Goal: Information Seeking & Learning: Learn about a topic

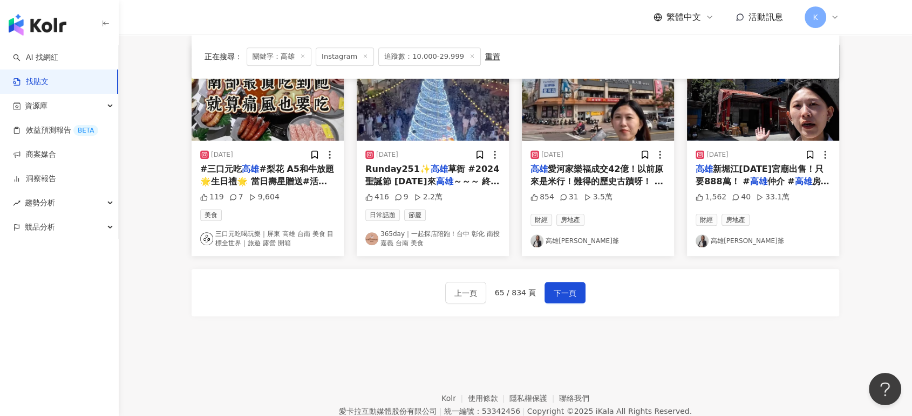
scroll to position [567, 0]
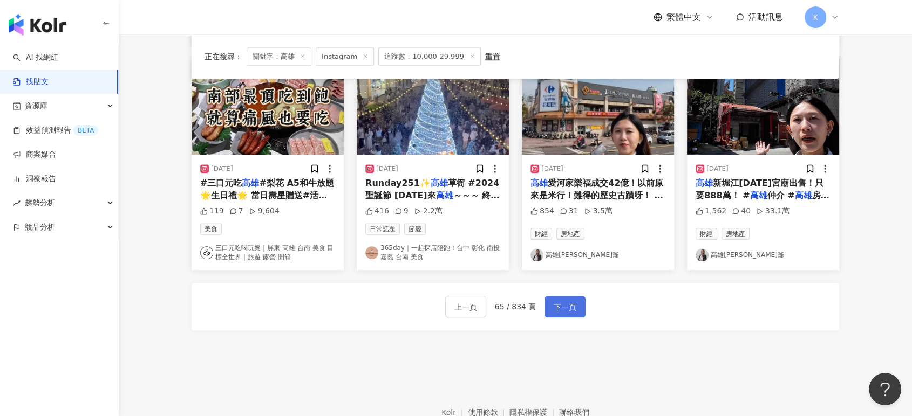
click at [571, 305] on span "下一頁" at bounding box center [564, 307] width 23 height 13
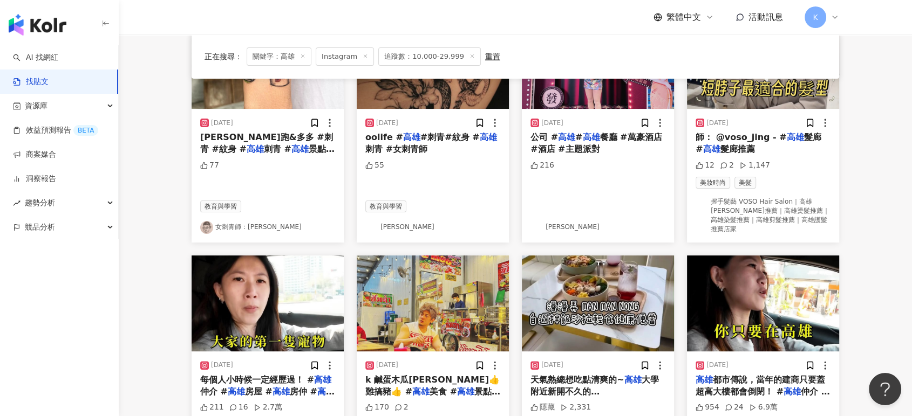
scroll to position [37, 0]
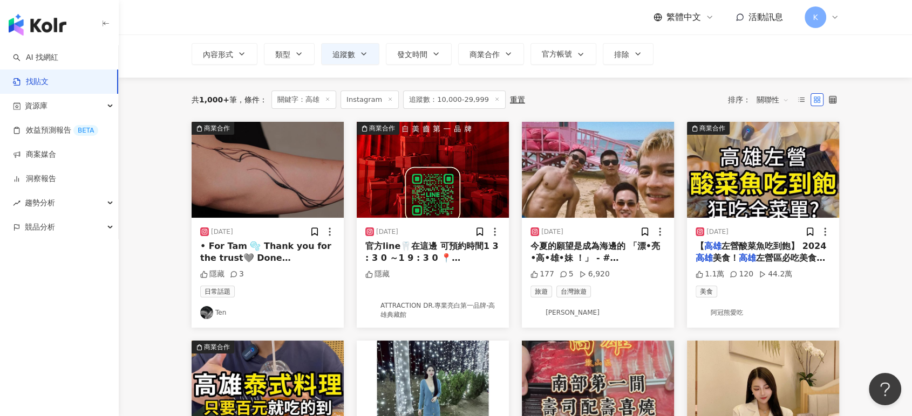
scroll to position [60, 0]
click at [602, 155] on img "button" at bounding box center [598, 170] width 152 height 96
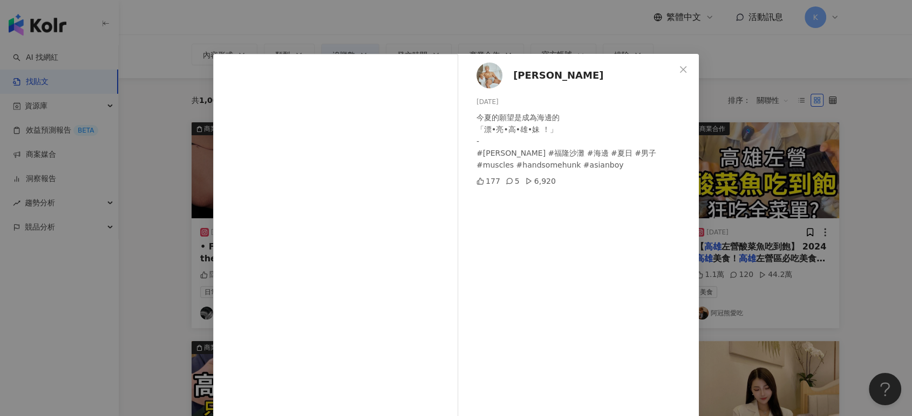
click at [749, 155] on div "Po Hung Chen 2024/7/21 今夏的願望是成為海邊的 「漂•亮•高•雄•妹 ！」 - #福隆 #福隆沙灘 #海邊 #夏日 #男子 #muscl…" at bounding box center [456, 208] width 912 height 416
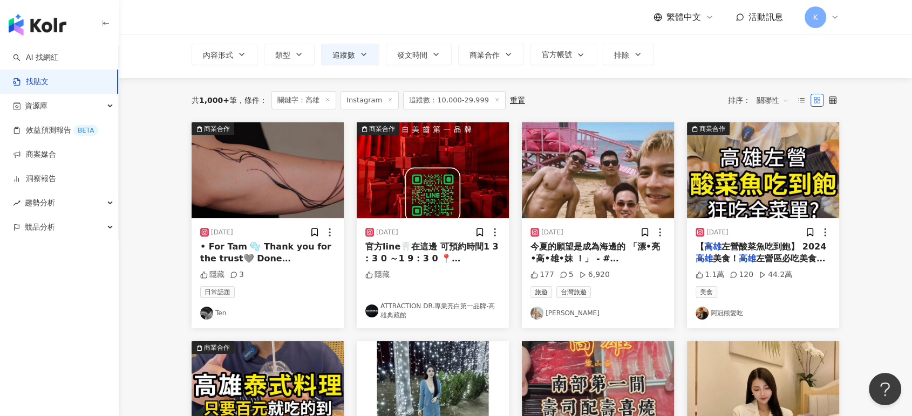
click at [599, 186] on img "button" at bounding box center [598, 170] width 152 height 96
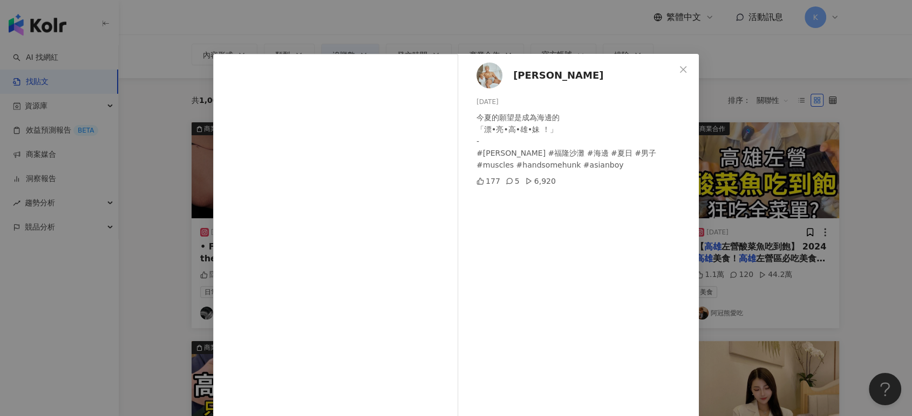
click at [819, 98] on div "Po Hung Chen 2024/7/21 今夏的願望是成為海邊的 「漂•亮•高•雄•妹 ！」 - #福隆 #福隆沙灘 #海邊 #夏日 #男子 #muscl…" at bounding box center [456, 208] width 912 height 416
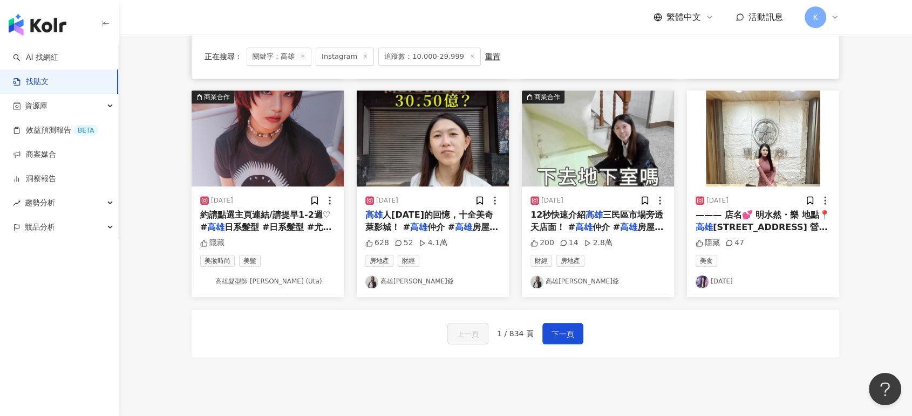
scroll to position [539, 0]
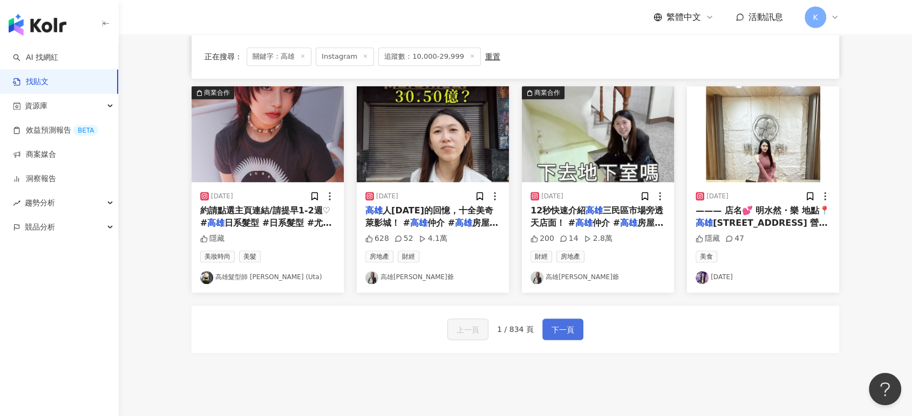
click at [558, 325] on span "下一頁" at bounding box center [562, 330] width 23 height 13
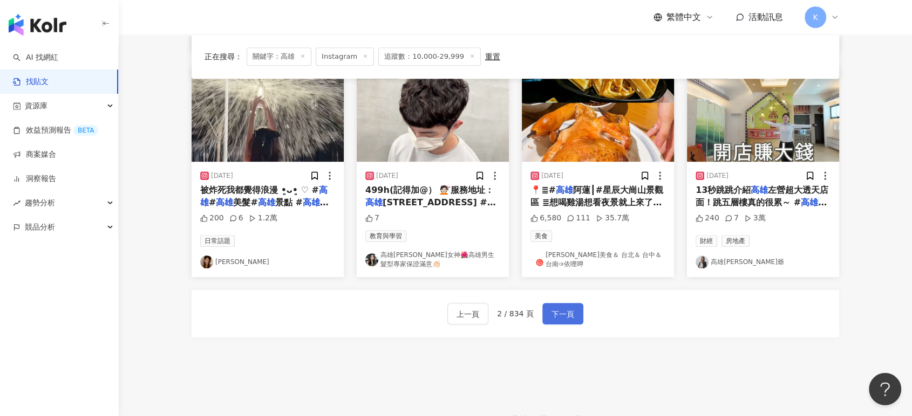
scroll to position [604, 0]
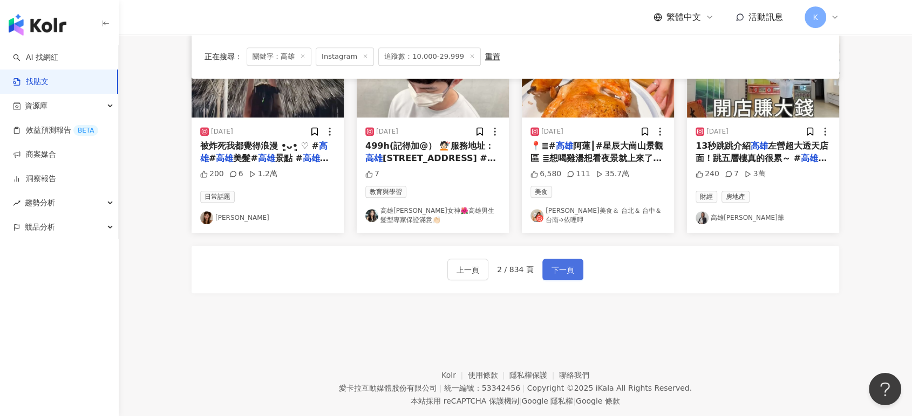
click at [558, 278] on button "下一頁" at bounding box center [562, 270] width 41 height 22
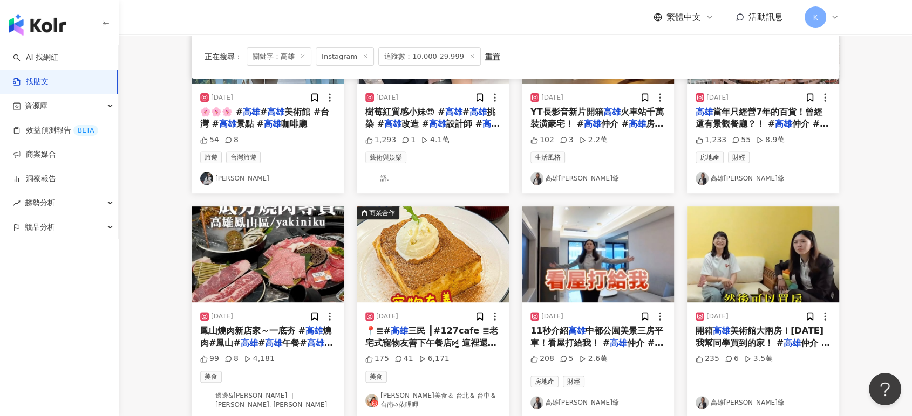
scroll to position [599, 0]
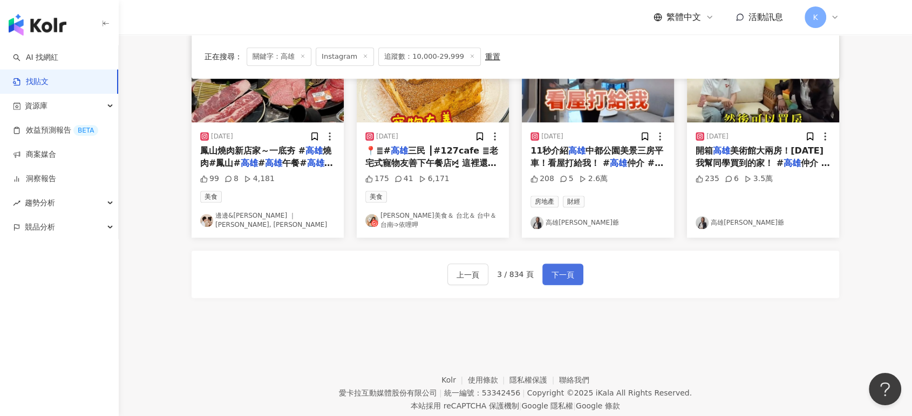
click at [553, 266] on button "下一頁" at bounding box center [562, 275] width 41 height 22
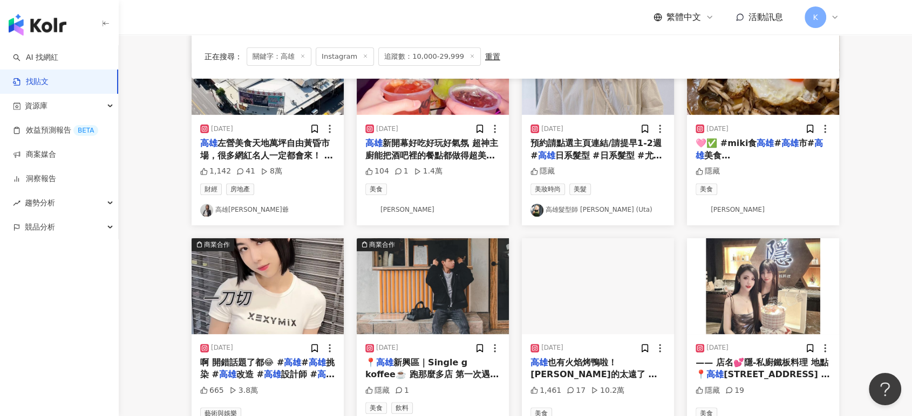
scroll to position [475, 0]
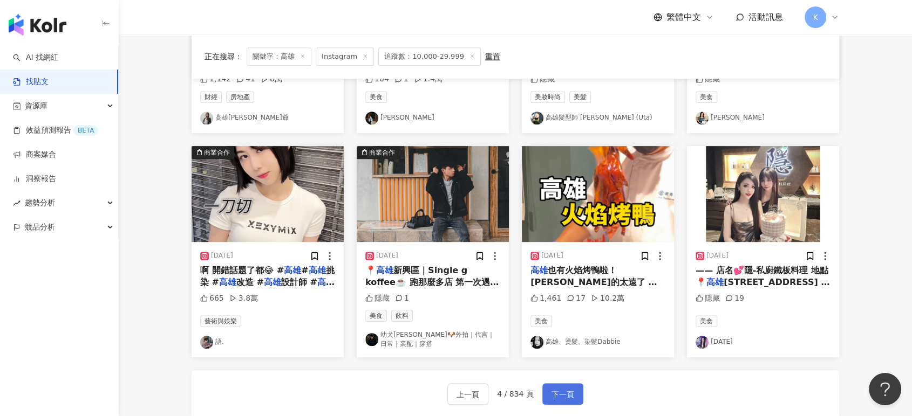
click at [552, 392] on span "下一頁" at bounding box center [562, 394] width 23 height 13
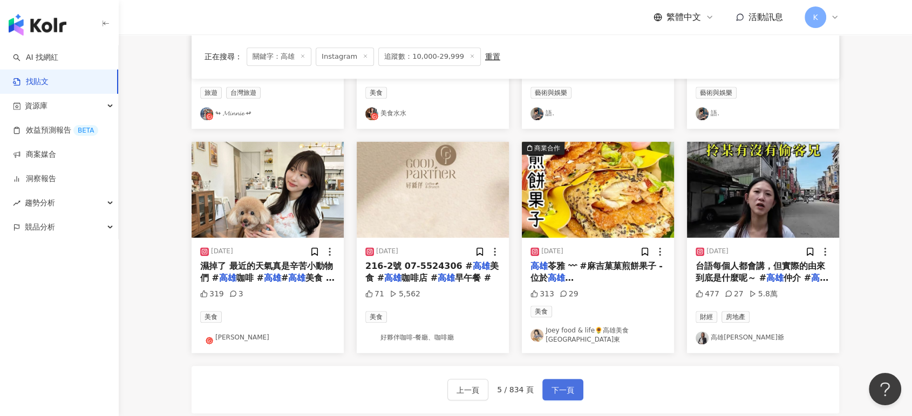
scroll to position [469, 0]
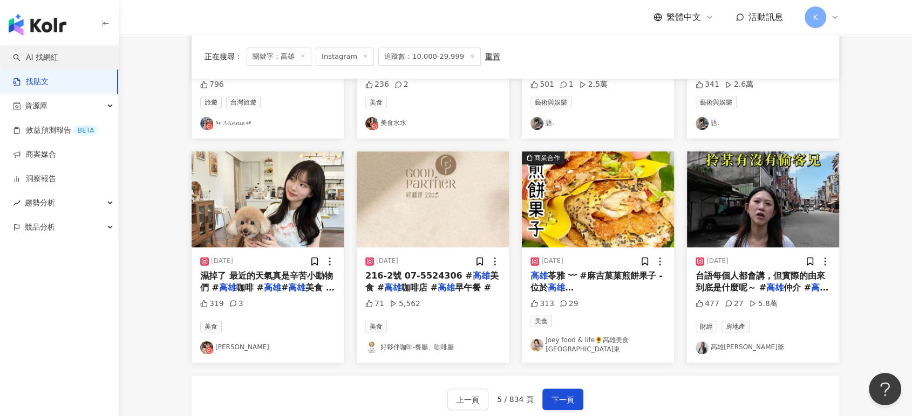
click at [58, 58] on link "AI 找網紅" at bounding box center [35, 57] width 45 height 11
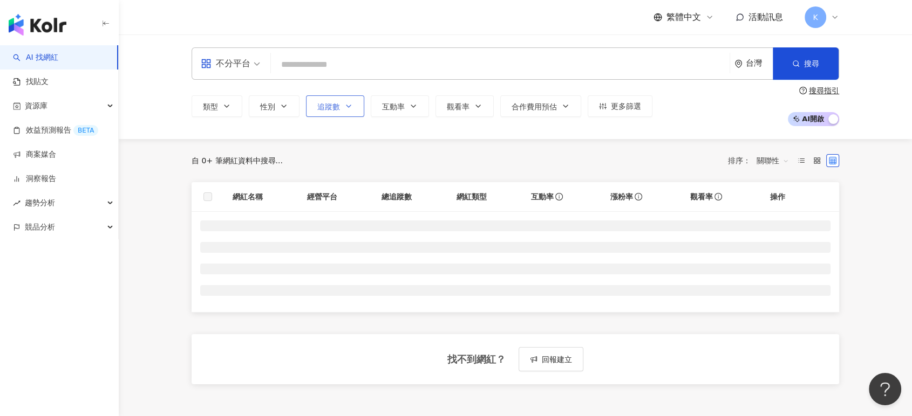
click at [320, 108] on span "追蹤數" at bounding box center [328, 106] width 23 height 9
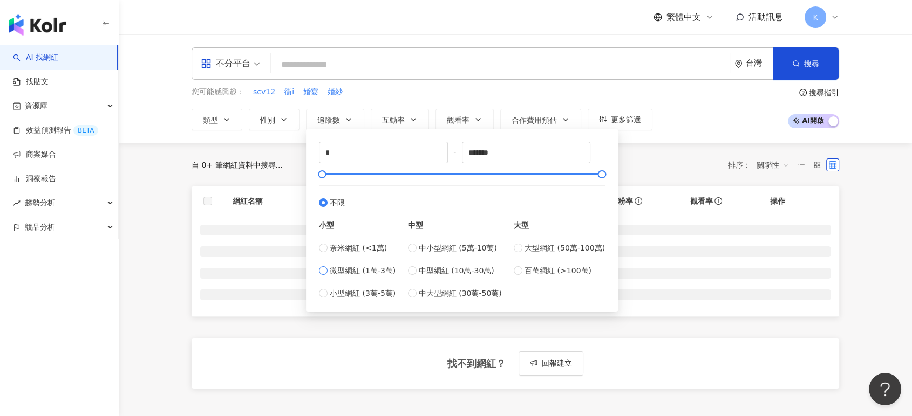
click at [347, 275] on span "微型網紅 (1萬-3萬)" at bounding box center [363, 271] width 66 height 12
type input "*****"
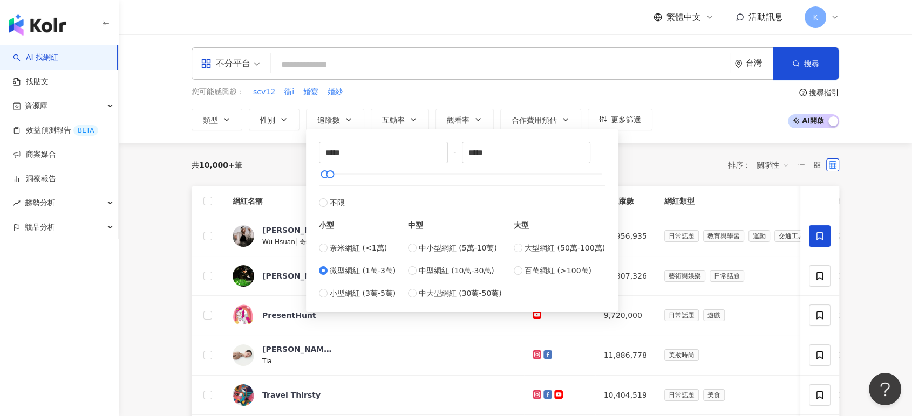
click at [674, 165] on div "共 10,000+ 筆 排序： 關聯性" at bounding box center [514, 164] width 647 height 17
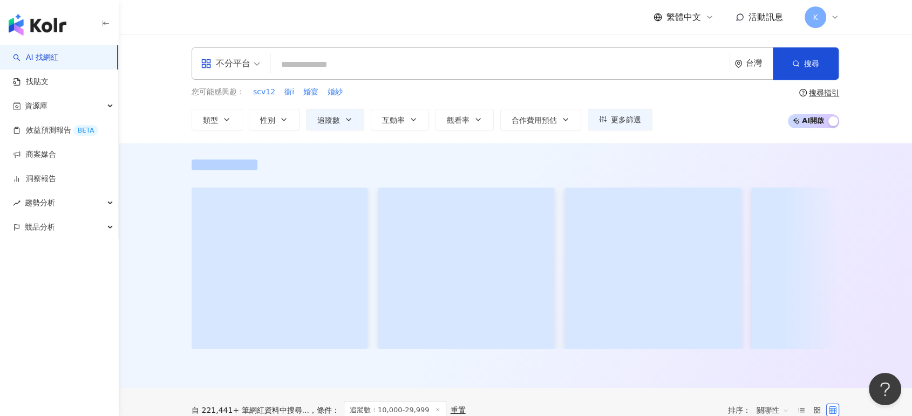
click at [451, 72] on input "search" at bounding box center [500, 64] width 450 height 20
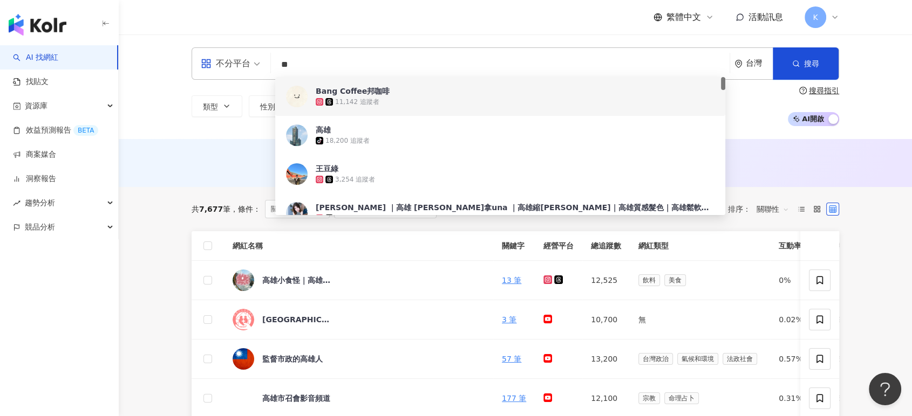
type input "**"
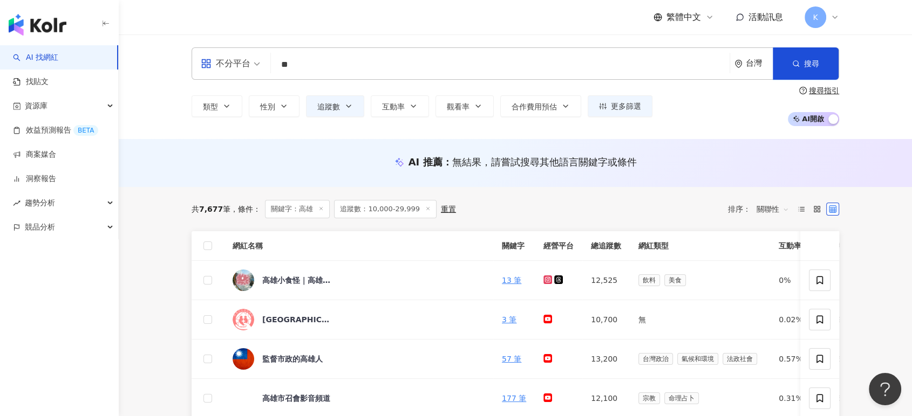
click at [781, 165] on div "AI 推薦 ： 無結果，請嘗試搜尋其他語言關鍵字或條件" at bounding box center [514, 161] width 647 height 13
click at [201, 107] on button "類型" at bounding box center [216, 106] width 51 height 22
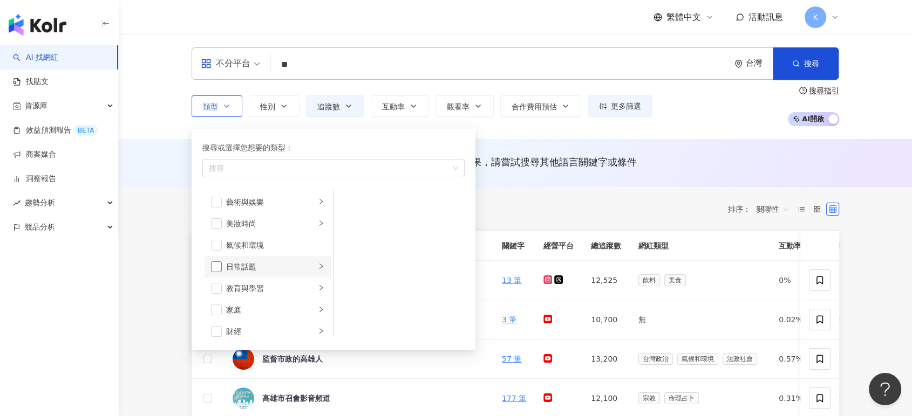
click at [211, 264] on span "button" at bounding box center [216, 267] width 11 height 11
click at [214, 218] on span "button" at bounding box center [216, 223] width 11 height 11
click at [264, 203] on div "藝術與娛樂" at bounding box center [271, 202] width 90 height 12
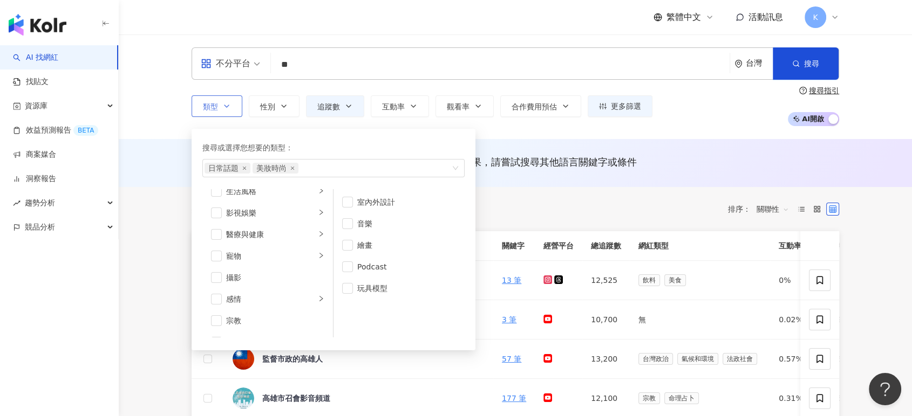
scroll to position [180, 0]
click at [214, 263] on span "button" at bounding box center [216, 260] width 11 height 11
click at [211, 304] on span "button" at bounding box center [216, 303] width 11 height 11
click at [565, 201] on div "共 7,677 筆 條件 ： 關鍵字：高雄 追蹤數：10,000-29,999 重置 排序： 關聯性" at bounding box center [514, 209] width 647 height 18
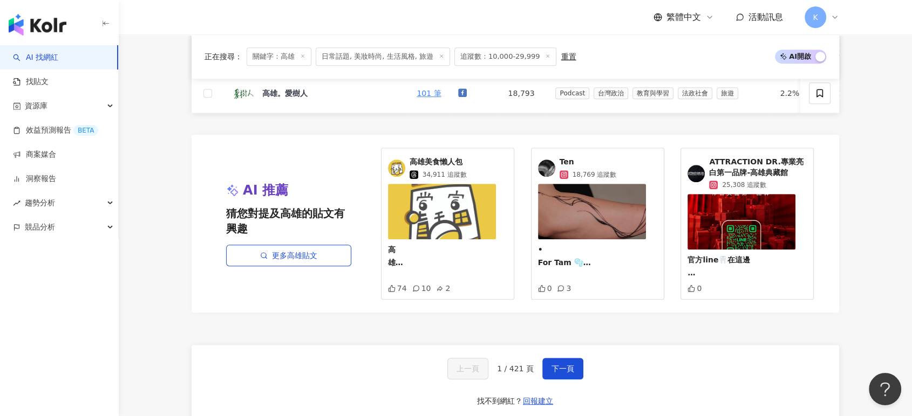
scroll to position [659, 0]
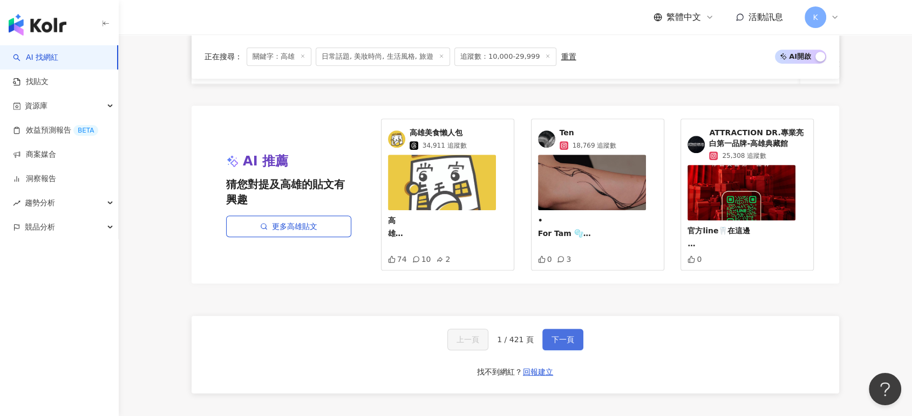
click at [556, 344] on span "下一頁" at bounding box center [562, 339] width 23 height 9
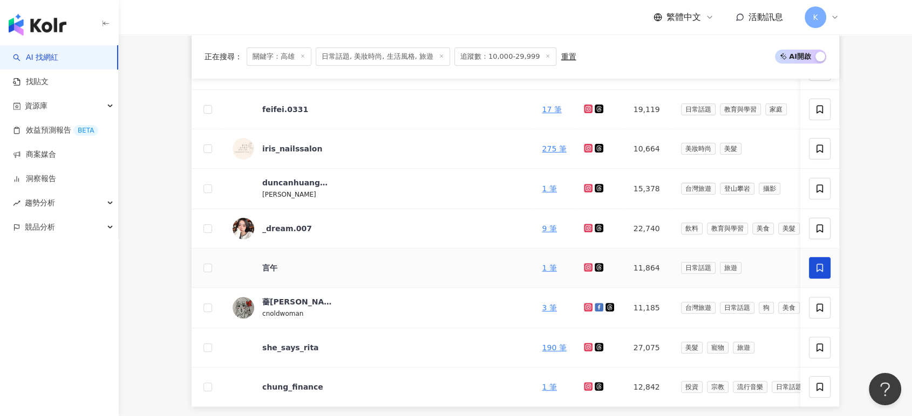
scroll to position [91, 0]
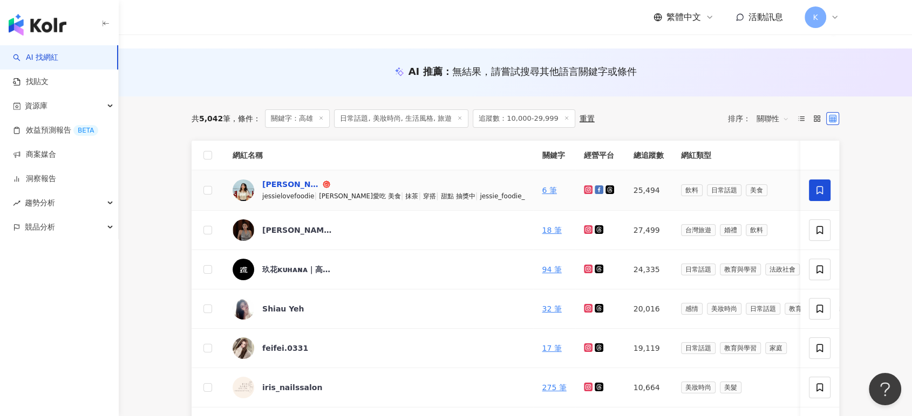
click at [310, 179] on div "Jessica吃貨日記" at bounding box center [291, 184] width 58 height 11
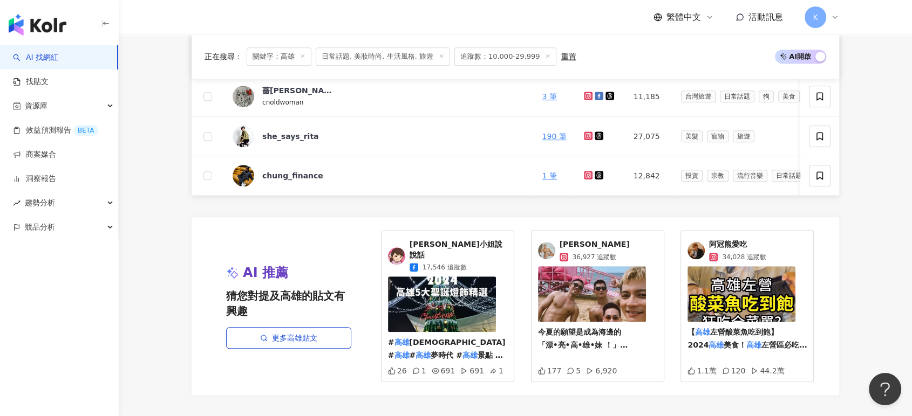
scroll to position [630, 0]
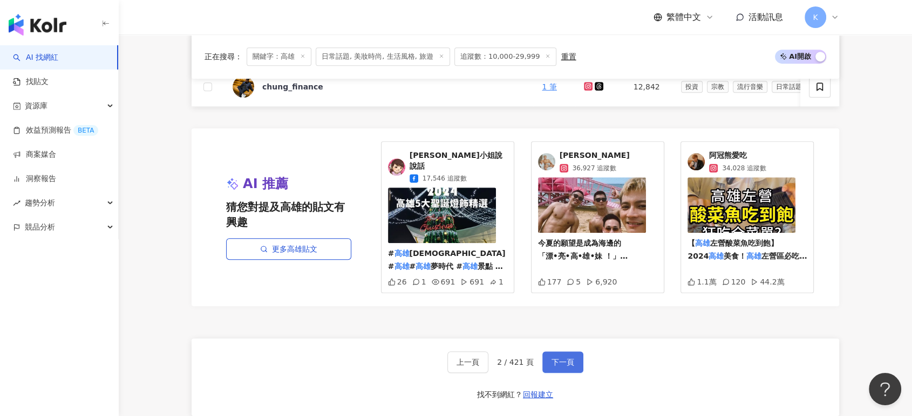
click at [561, 358] on span "下一頁" at bounding box center [562, 362] width 23 height 9
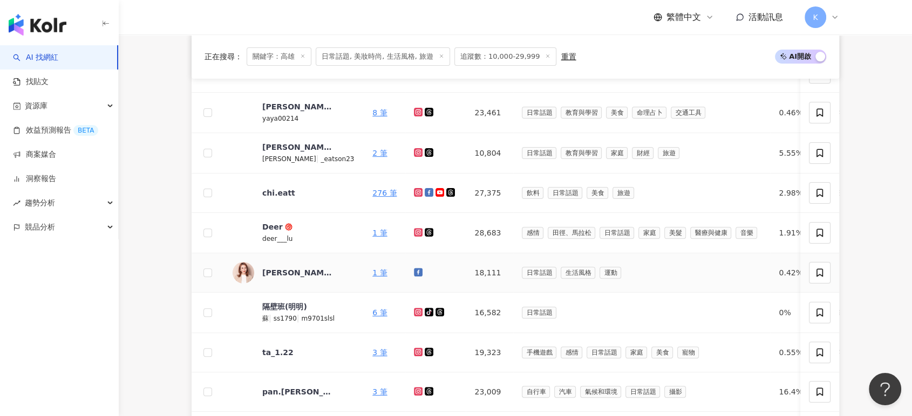
scroll to position [331, 0]
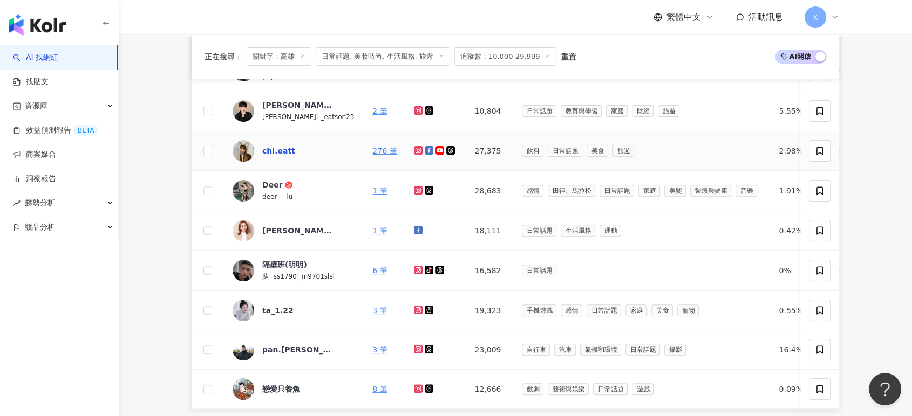
click at [283, 155] on div "chi.eatt" at bounding box center [278, 151] width 33 height 11
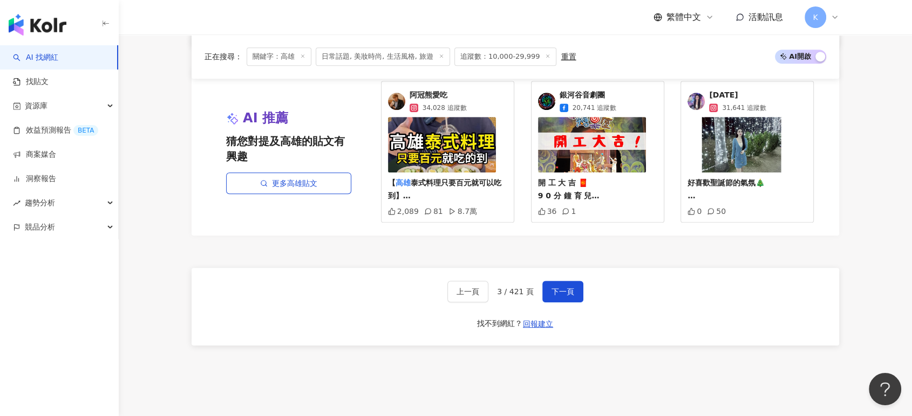
scroll to position [750, 0]
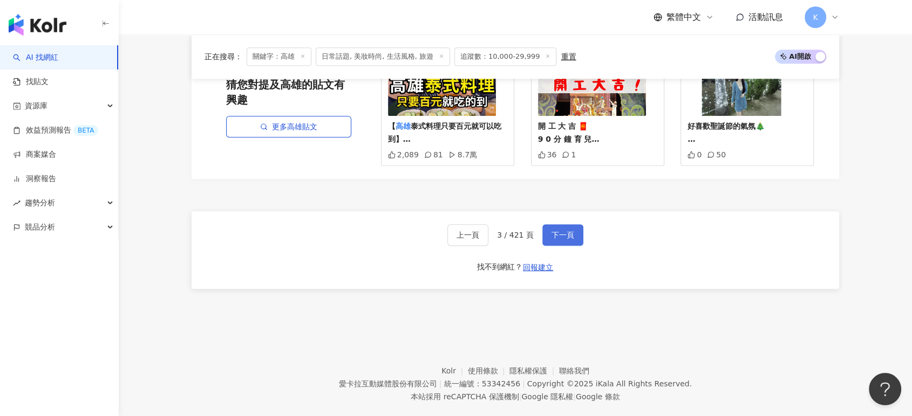
click at [565, 239] on span "下一頁" at bounding box center [562, 235] width 23 height 9
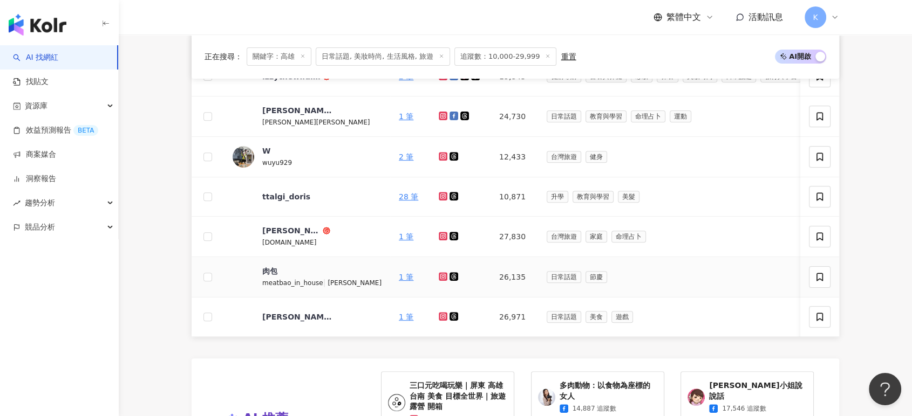
scroll to position [504, 0]
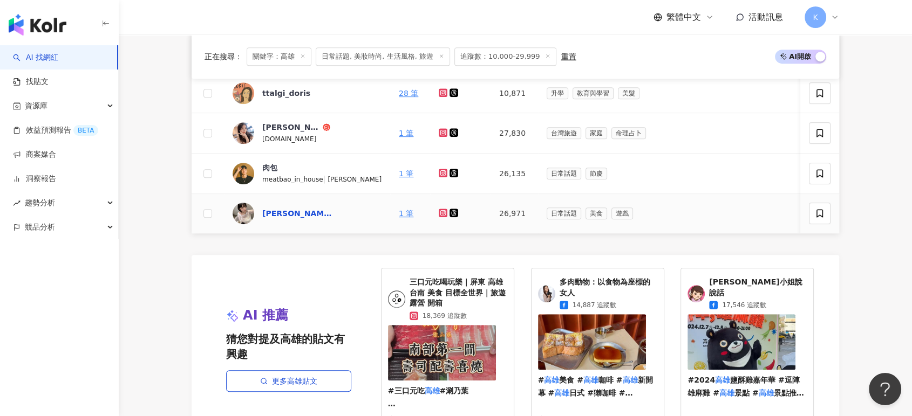
click at [276, 215] on div "蕭瑟(●°u°●)​ 」" at bounding box center [297, 213] width 70 height 11
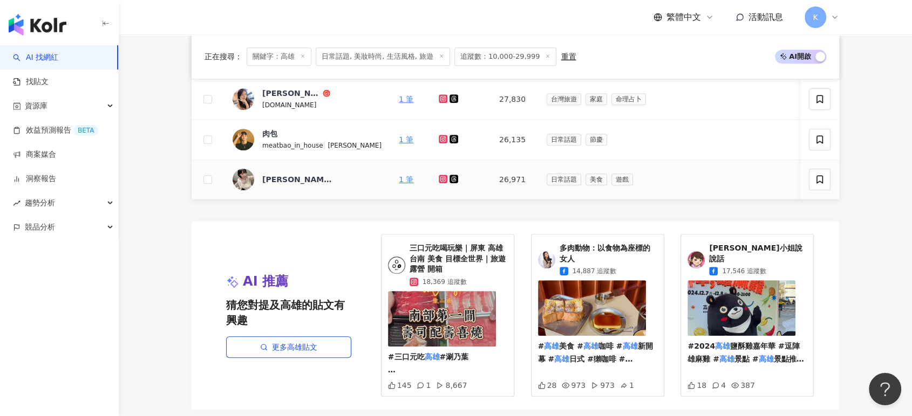
scroll to position [744, 0]
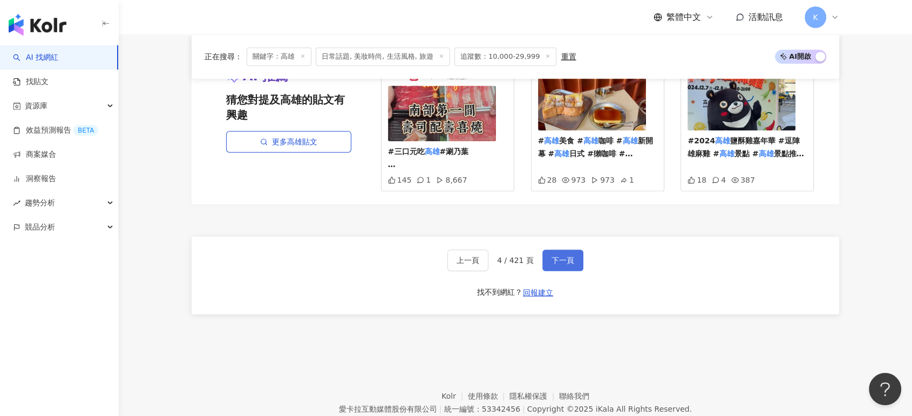
click at [555, 262] on button "下一頁" at bounding box center [562, 261] width 41 height 22
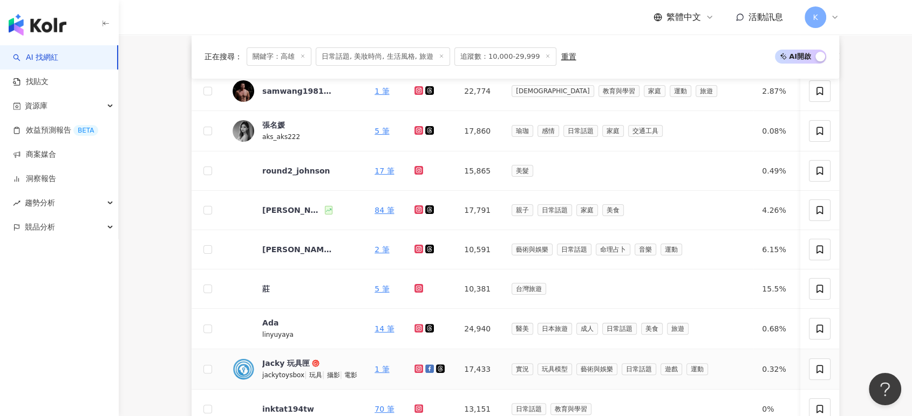
scroll to position [165, 0]
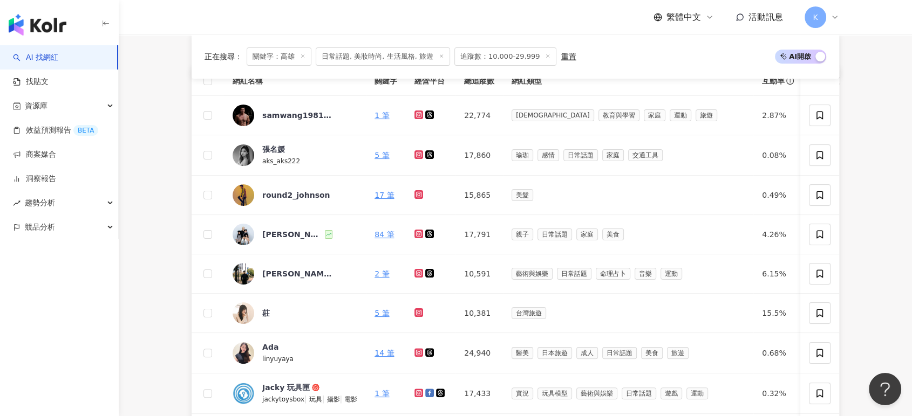
click at [557, 25] on div "繁體中文 活動訊息 K" at bounding box center [514, 17] width 647 height 35
click at [248, 314] on img at bounding box center [243, 314] width 22 height 22
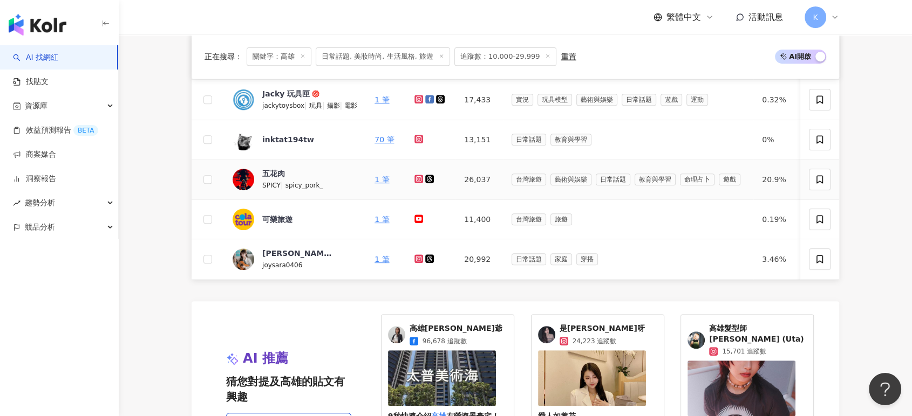
scroll to position [465, 0]
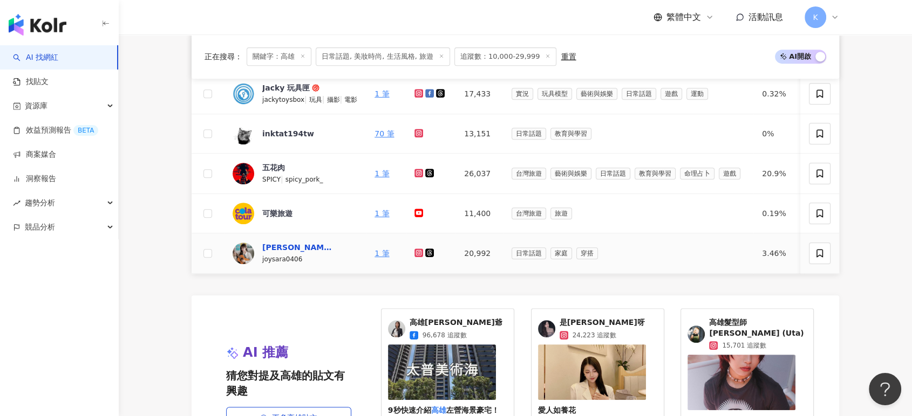
click at [275, 242] on div "苡 晴" at bounding box center [297, 247] width 70 height 11
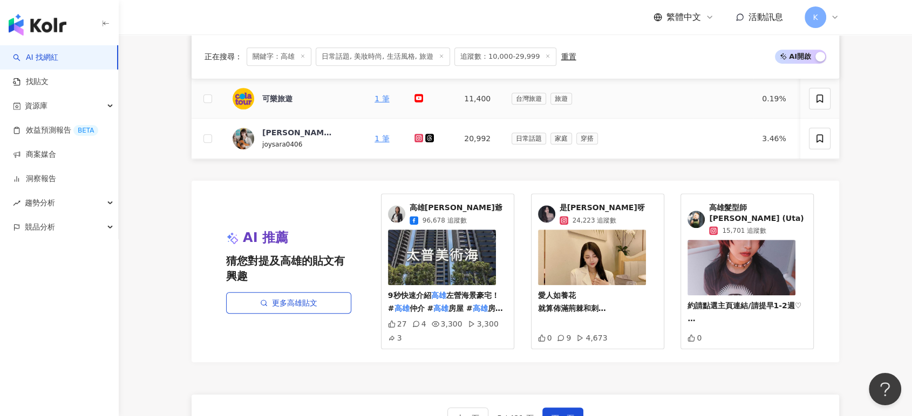
scroll to position [764, 0]
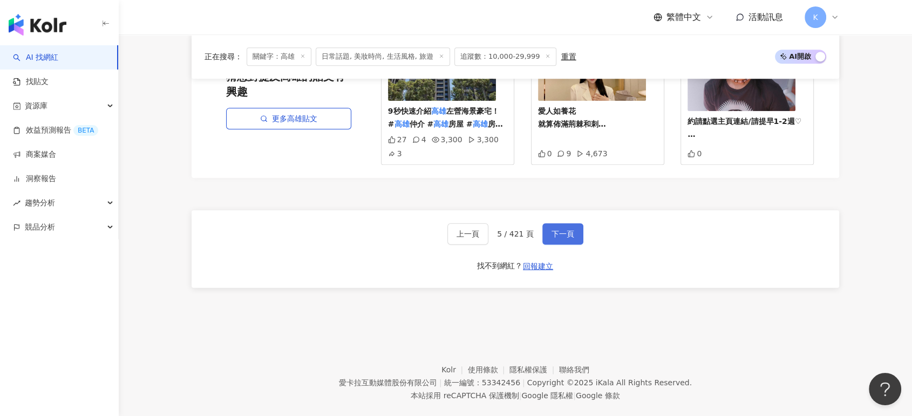
click at [563, 235] on button "下一頁" at bounding box center [562, 234] width 41 height 22
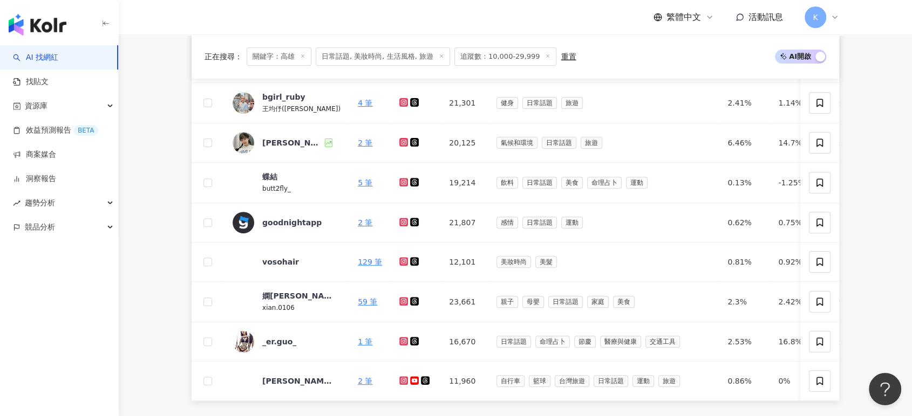
scroll to position [749, 0]
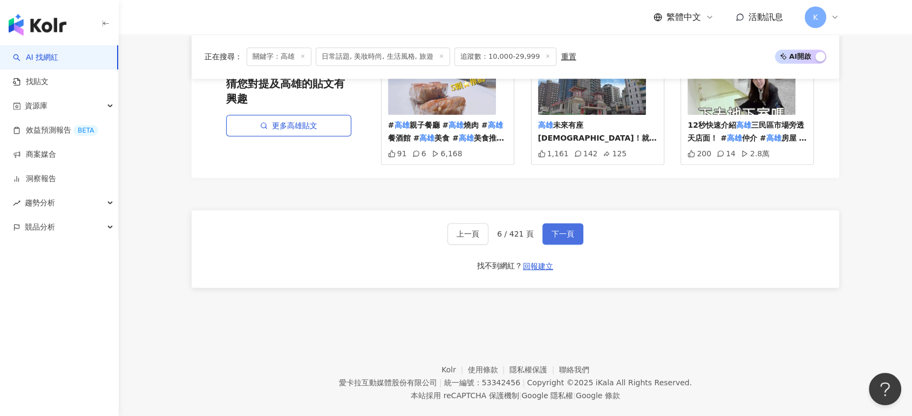
click at [551, 237] on span "下一頁" at bounding box center [562, 234] width 23 height 9
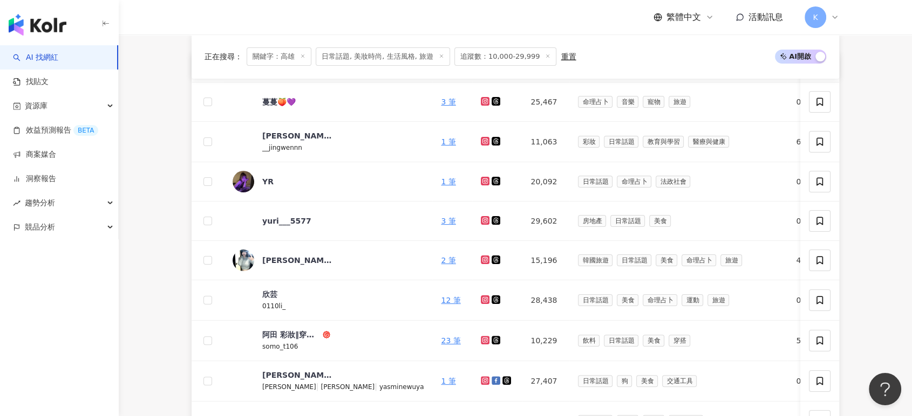
scroll to position [178, 0]
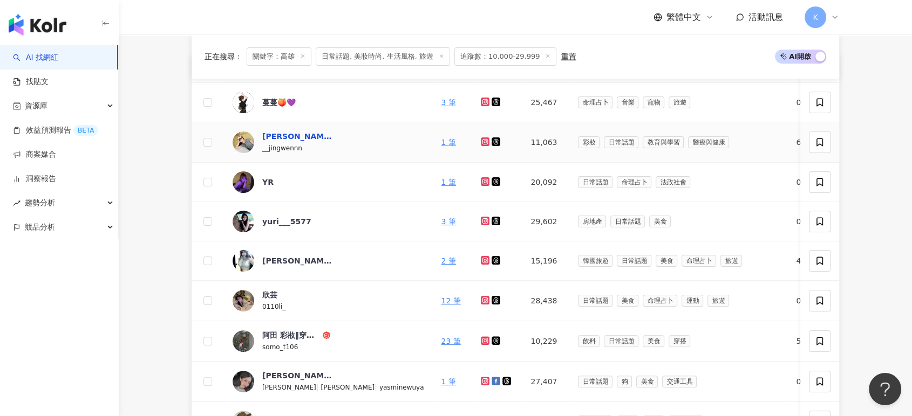
click at [276, 134] on div "林靜妏" at bounding box center [297, 136] width 70 height 11
click at [276, 99] on div "蔓蔓🍑💜" at bounding box center [278, 102] width 33 height 11
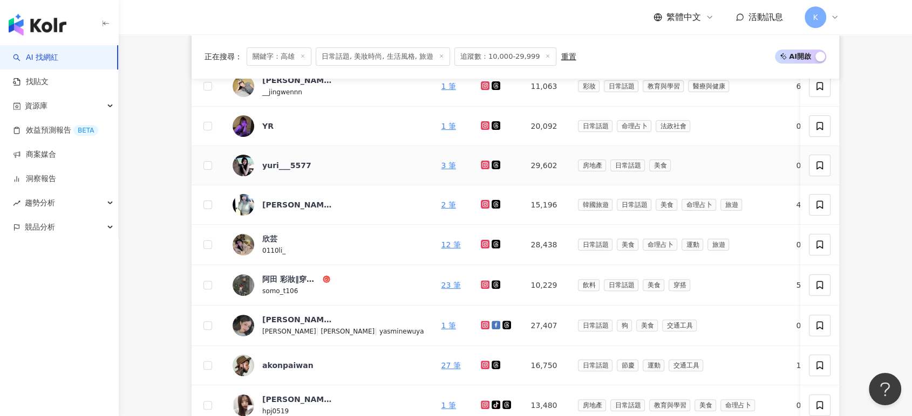
scroll to position [298, 0]
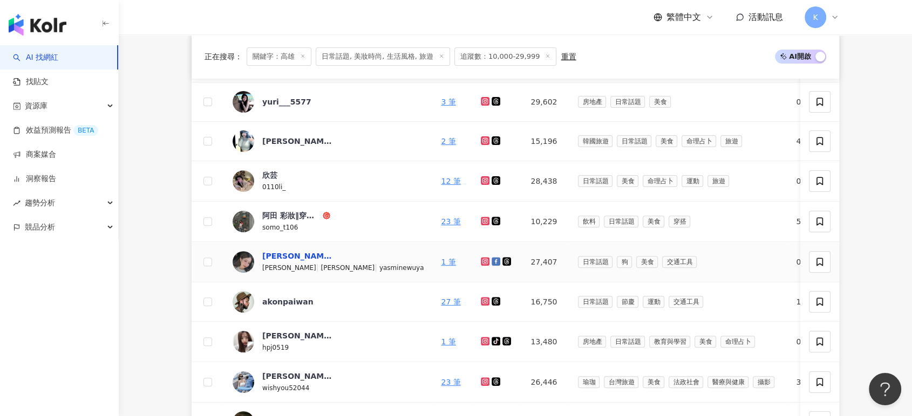
click at [290, 257] on div "吳俞子 Yasmine" at bounding box center [297, 256] width 70 height 11
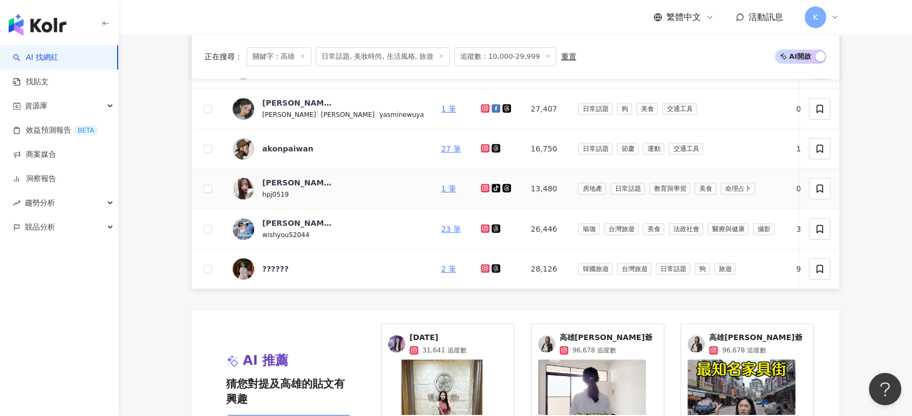
scroll to position [478, 0]
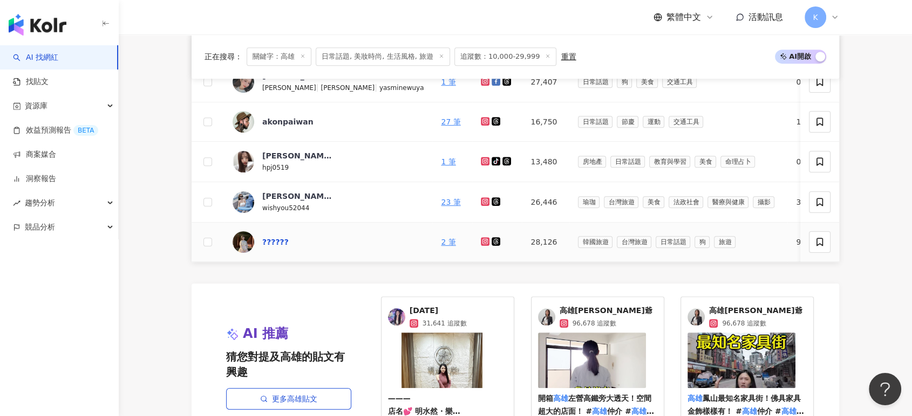
click at [279, 241] on div "??????" at bounding box center [275, 242] width 26 height 11
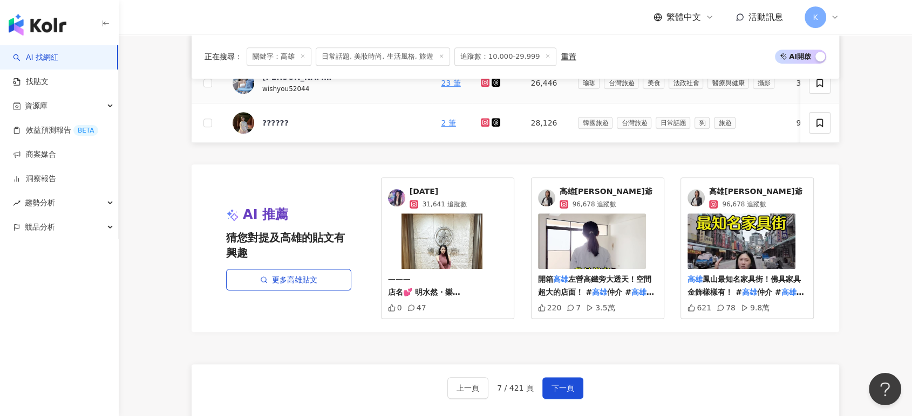
scroll to position [598, 0]
click at [561, 392] on span "下一頁" at bounding box center [562, 387] width 23 height 9
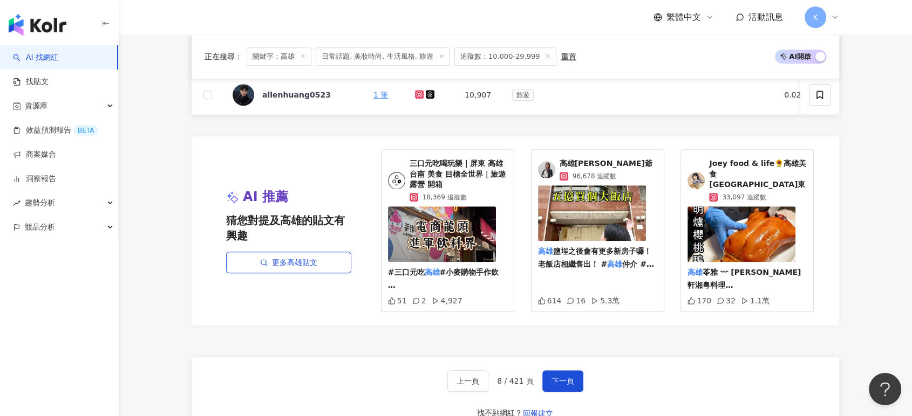
scroll to position [771, 0]
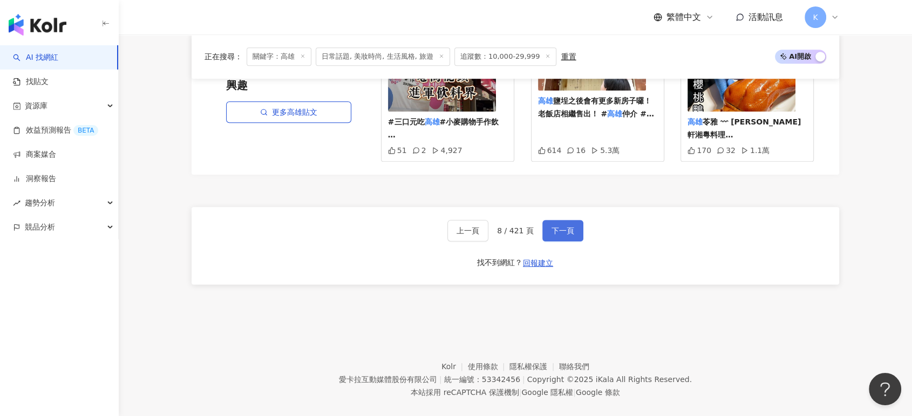
click at [569, 235] on span "下一頁" at bounding box center [562, 231] width 23 height 9
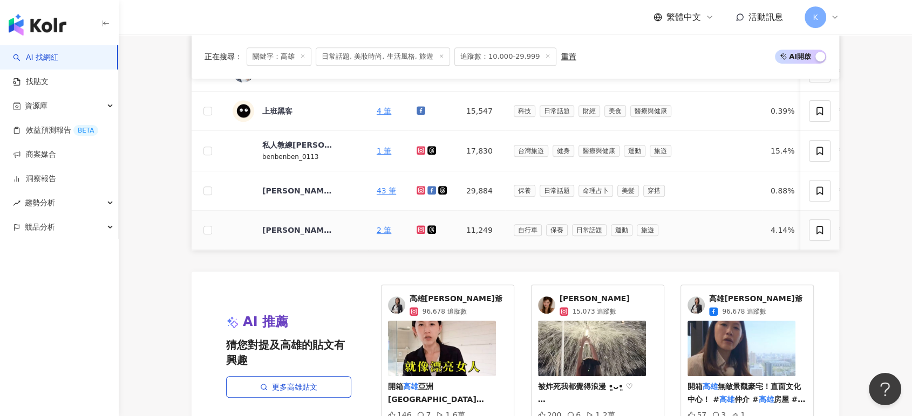
scroll to position [607, 0]
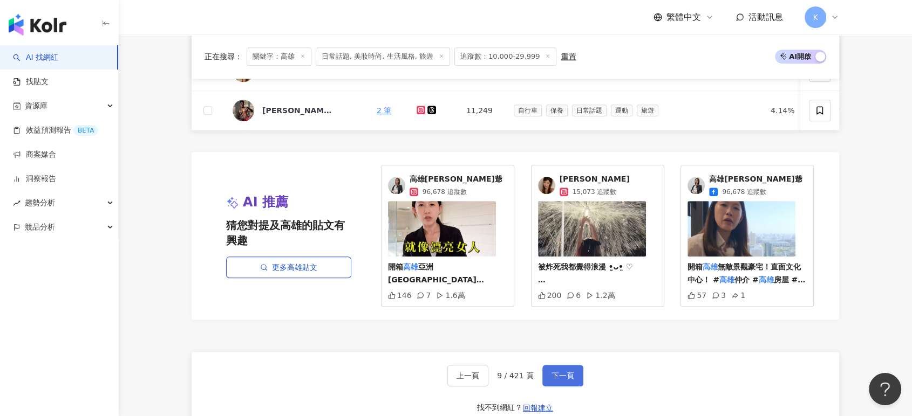
click at [559, 375] on button "下一頁" at bounding box center [562, 376] width 41 height 22
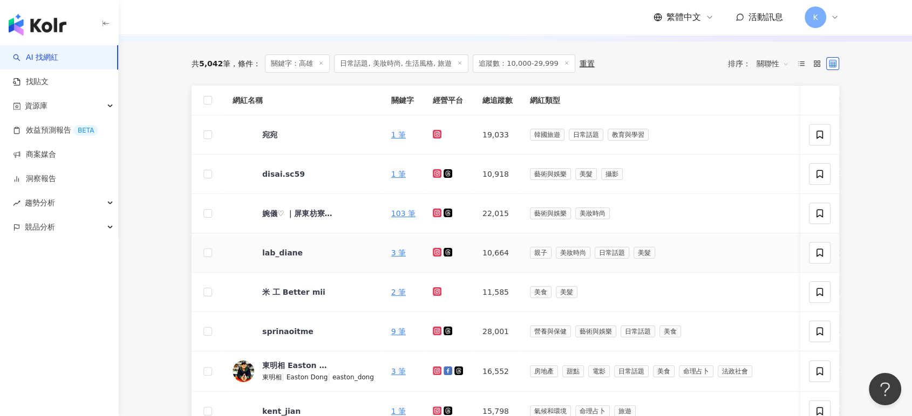
scroll to position [125, 0]
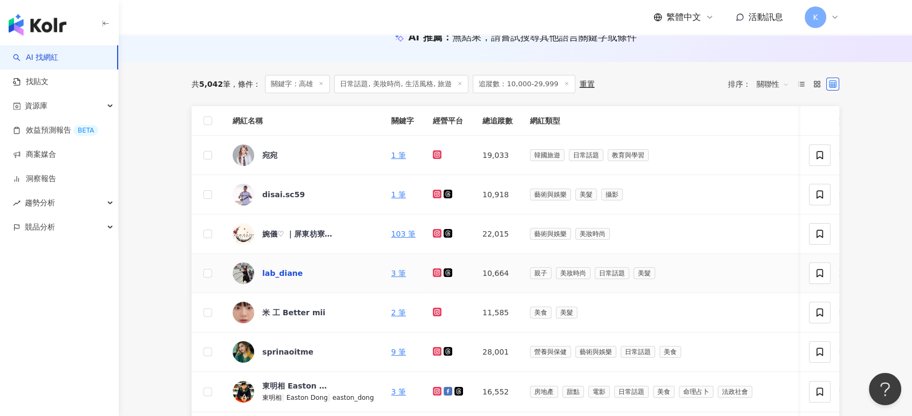
click at [281, 269] on div "lab_diane" at bounding box center [282, 273] width 40 height 11
click at [276, 151] on div "宛宛" at bounding box center [269, 155] width 15 height 11
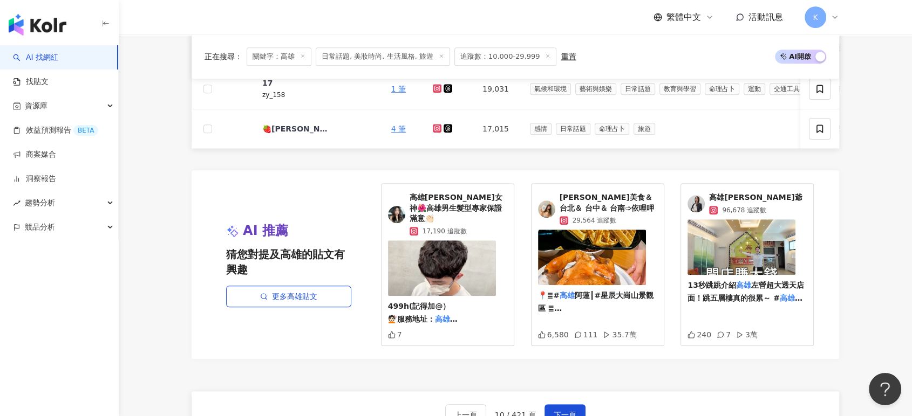
scroll to position [724, 0]
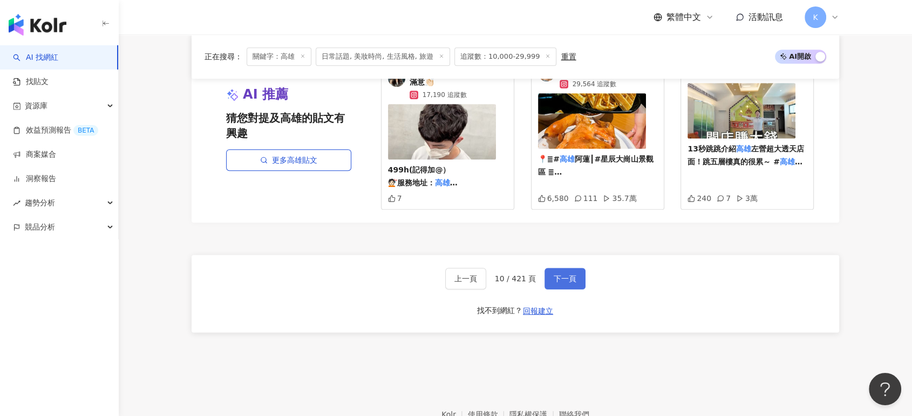
click at [579, 273] on button "下一頁" at bounding box center [564, 279] width 41 height 22
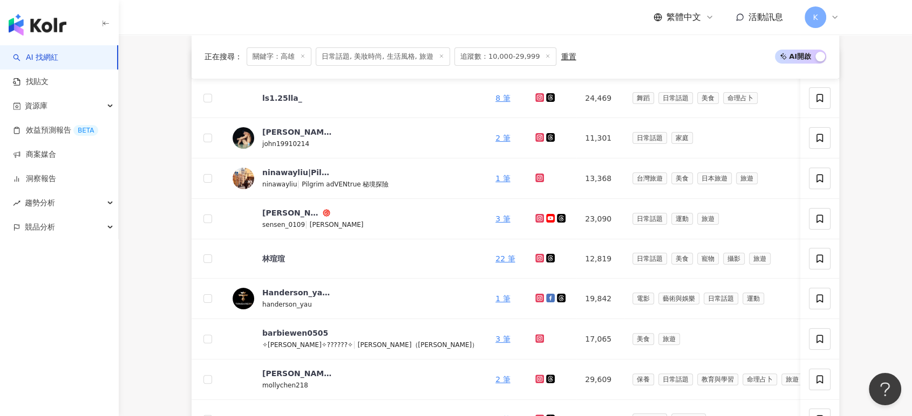
scroll to position [0, 0]
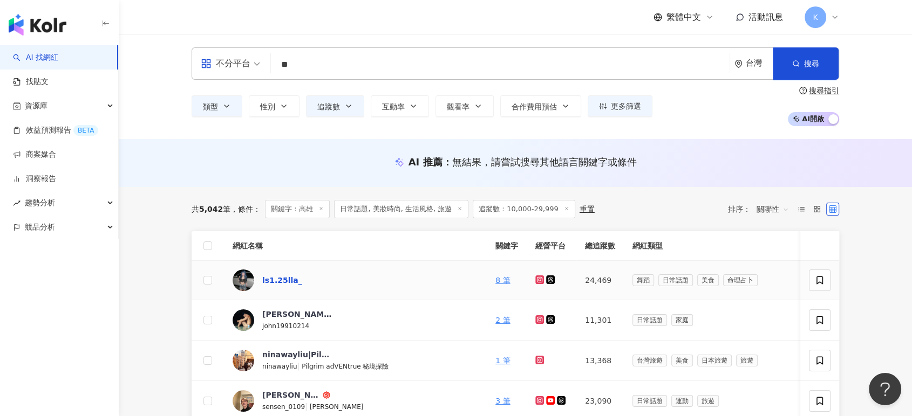
click at [285, 275] on div "ls1.25lla_" at bounding box center [282, 280] width 40 height 11
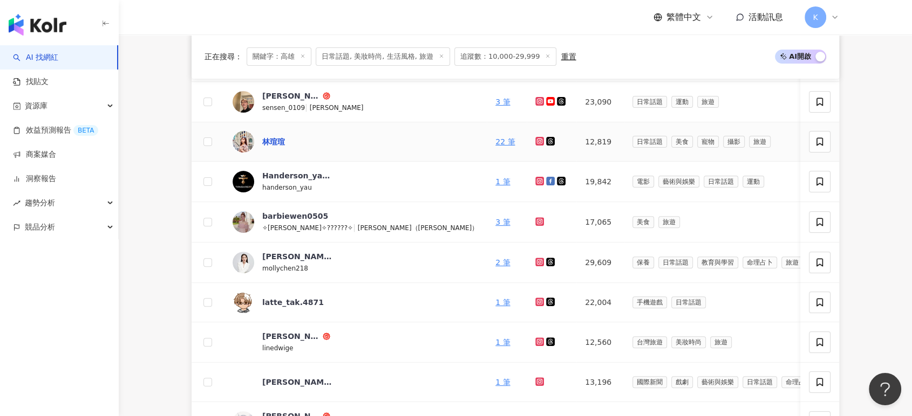
scroll to position [419, 0]
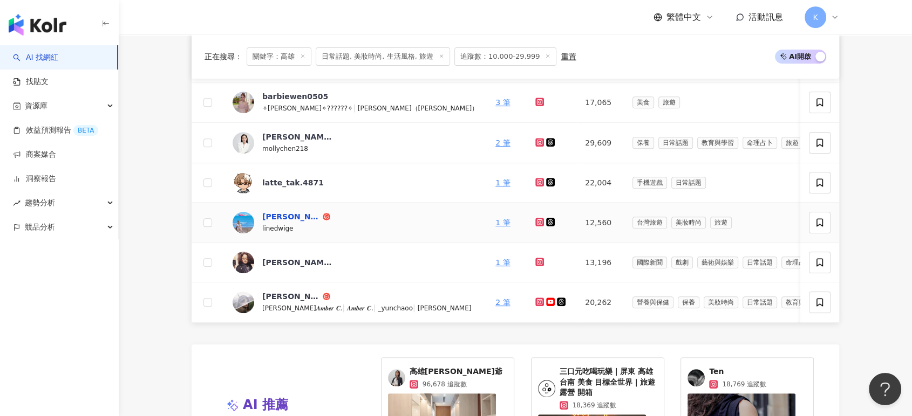
click at [290, 211] on div "Edwige Lin" at bounding box center [291, 216] width 58 height 11
click at [252, 304] on img at bounding box center [243, 303] width 22 height 22
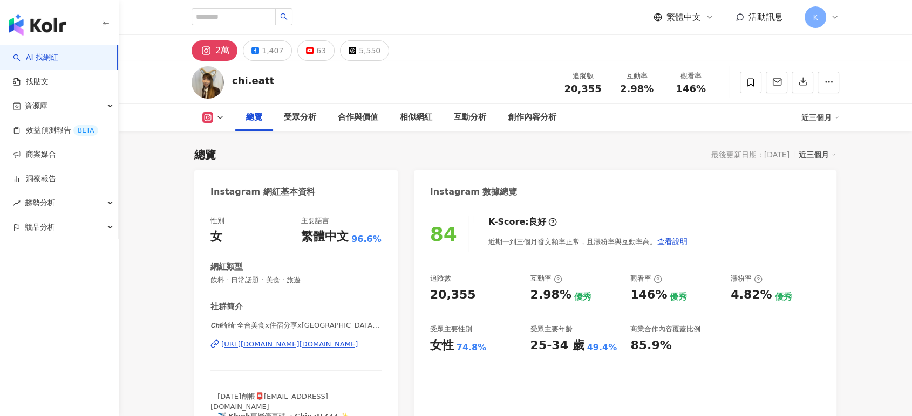
click at [330, 339] on div "𝘾𝙝𝙞綺綺·全台美食x住宿分享x北中南東都開箱 | chi.eatt https://www.instagram.com/chi.eatt/" at bounding box center [295, 352] width 171 height 63
click at [305, 344] on div "https://www.instagram.com/chi.eatt/" at bounding box center [289, 345] width 136 height 10
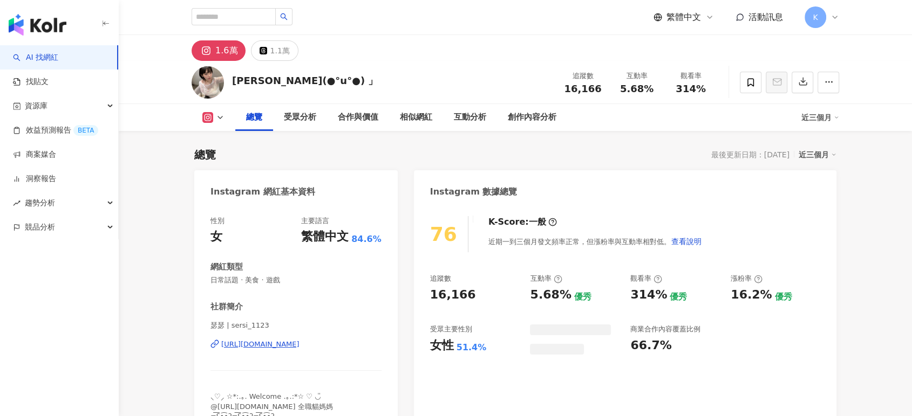
scroll to position [120, 0]
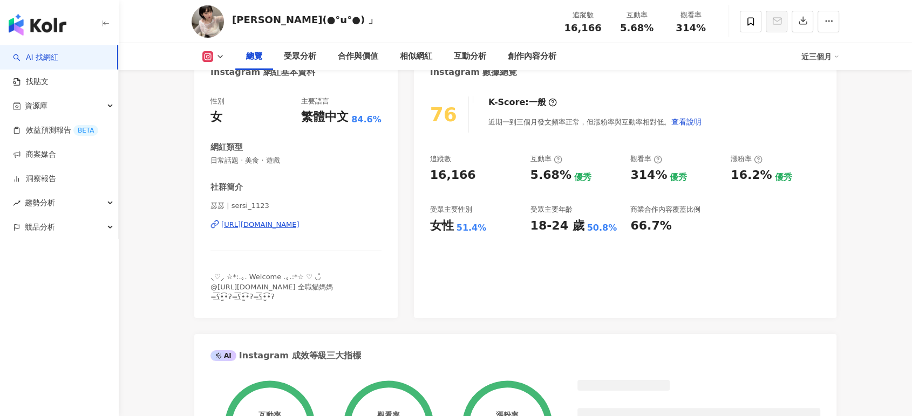
click at [273, 223] on div "[URL][DOMAIN_NAME]" at bounding box center [260, 225] width 78 height 10
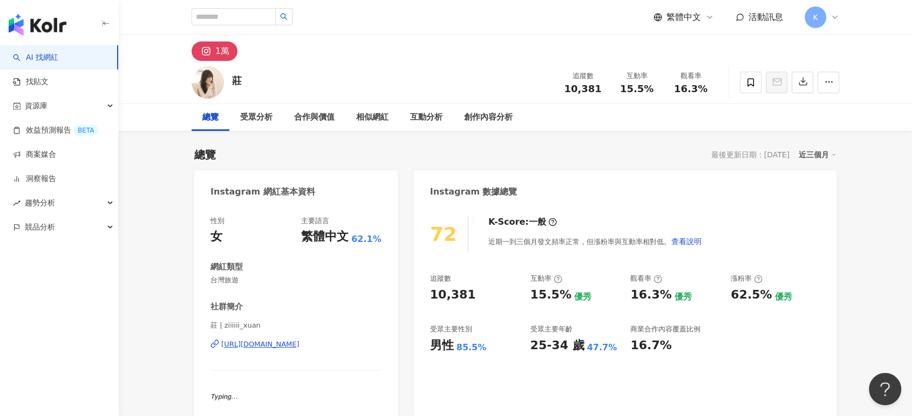
click at [299, 347] on div "https://www.instagram.com/ziiiiii_xuan/" at bounding box center [260, 345] width 78 height 10
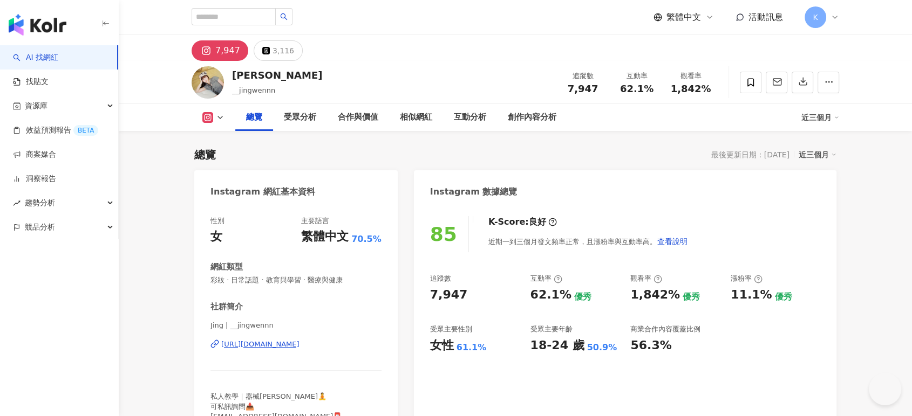
click at [272, 342] on div "https://www.instagram.com/__jingwennn/" at bounding box center [260, 345] width 78 height 10
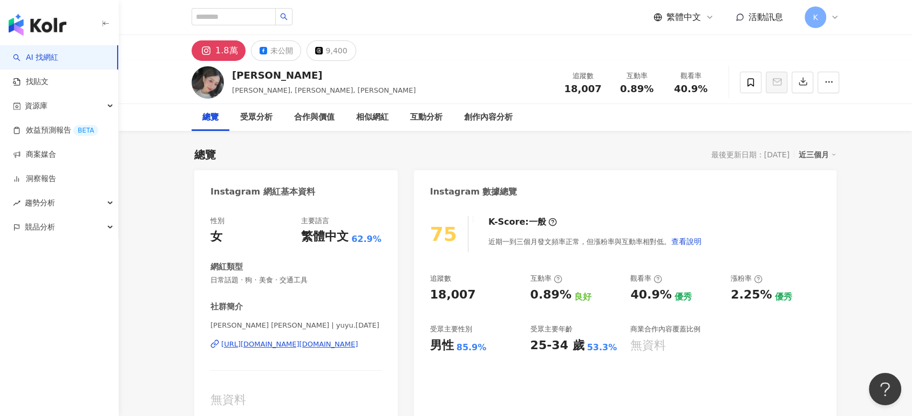
click at [275, 348] on div "https://www.instagram.com/yuyu.jan21/" at bounding box center [289, 345] width 136 height 10
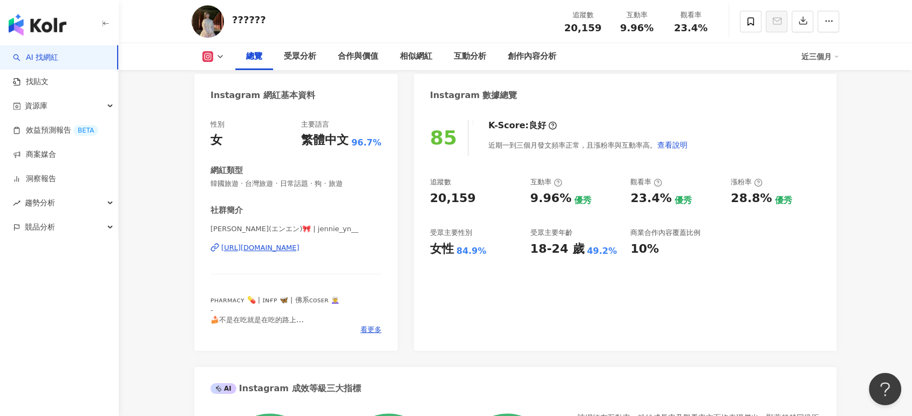
scroll to position [120, 0]
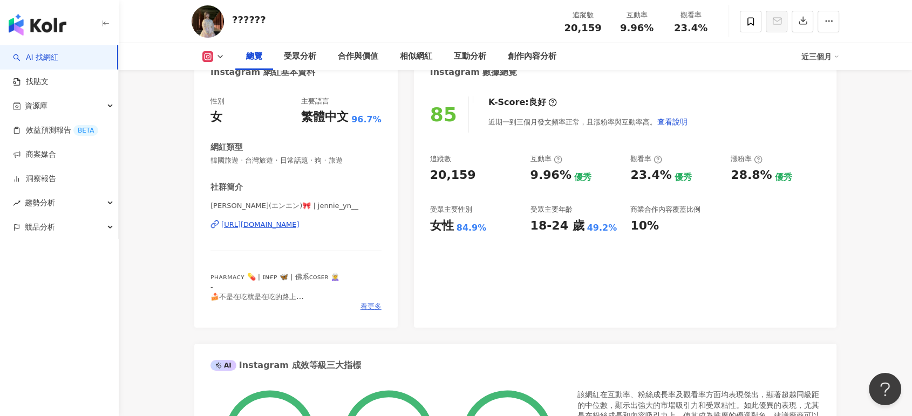
click at [362, 303] on span "看更多" at bounding box center [370, 307] width 21 height 10
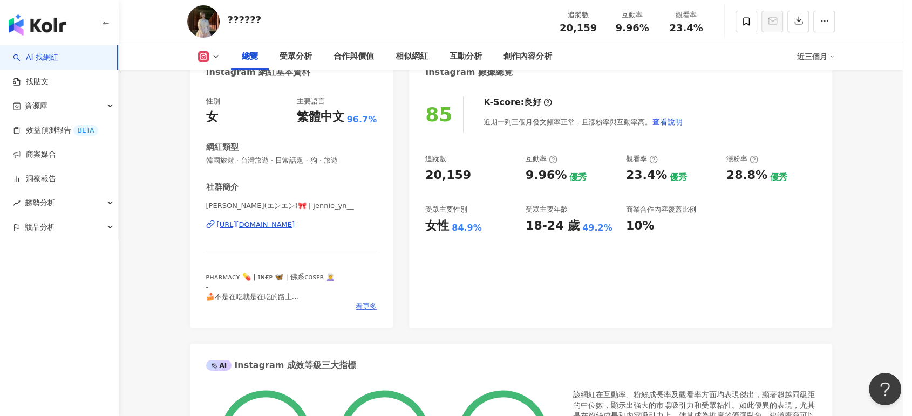
click at [362, 303] on div "網紅簡介 ᴘʜᴀʀᴍᴀᴄʏ 💊 | ɪɴғᴘ 🦋 | 佛系ᴄᴏꜱᴇʀ 🧝‍♀️ - 🍰不是在吃就是在吃的路上 ⚠️沒有使用任何交友軟體，請慎防詐騙🥲" at bounding box center [456, 208] width 912 height 416
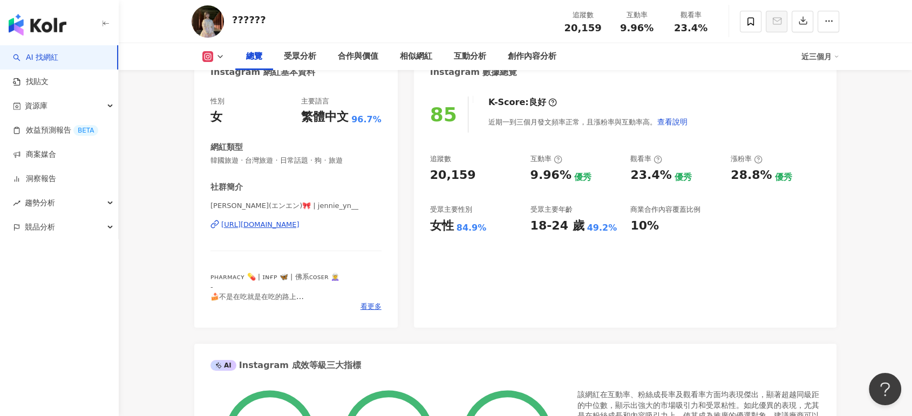
click at [378, 314] on div "性別 女 主要語言 繁體中文 96.7% 網紅類型 韓國旅遊 · 台灣旅遊 · 日常話題 · 狗 · 旅遊 社群簡介 恩恩(エンエン)🎀 | jennie_y…" at bounding box center [295, 207] width 203 height 242
click at [375, 306] on span "看更多" at bounding box center [370, 307] width 21 height 10
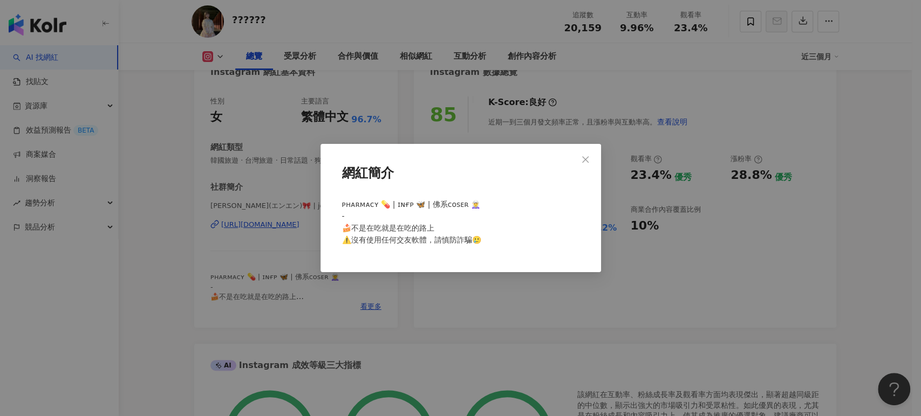
click at [285, 228] on div "網紅簡介 ᴘʜᴀʀᴍᴀᴄʏ 💊 | ɪɴғᴘ 🦋 | 佛系ᴄᴏꜱᴇʀ 🧝‍♀️ - 🍰不是在吃就是在吃的路上 ⚠️沒有使用任何交友軟體，請慎防詐騙🥲" at bounding box center [460, 208] width 921 height 416
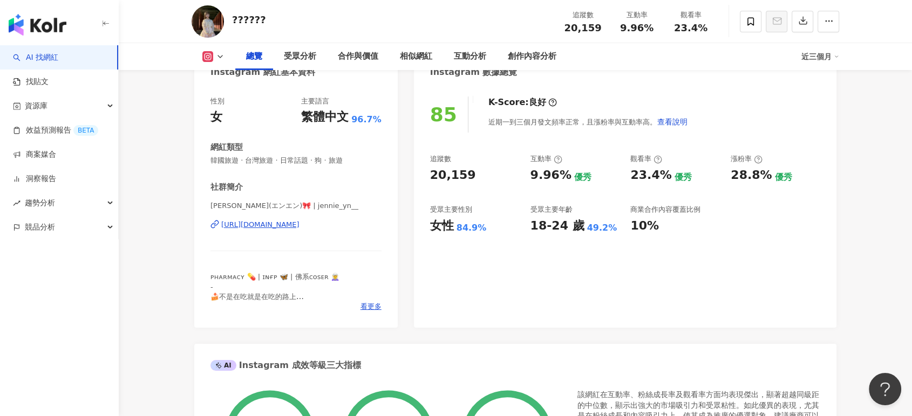
click at [285, 223] on div "https://www.instagram.com/jennie_yn__/" at bounding box center [260, 225] width 78 height 10
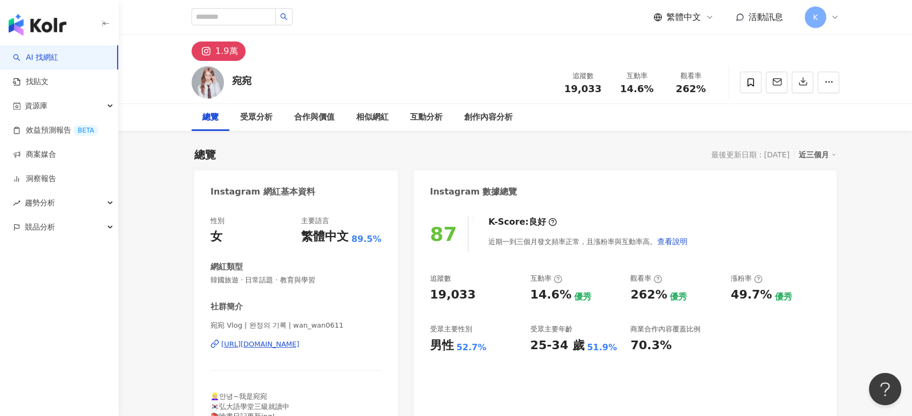
click at [299, 345] on div "https://www.instagram.com/wan_wan0611/" at bounding box center [260, 345] width 78 height 10
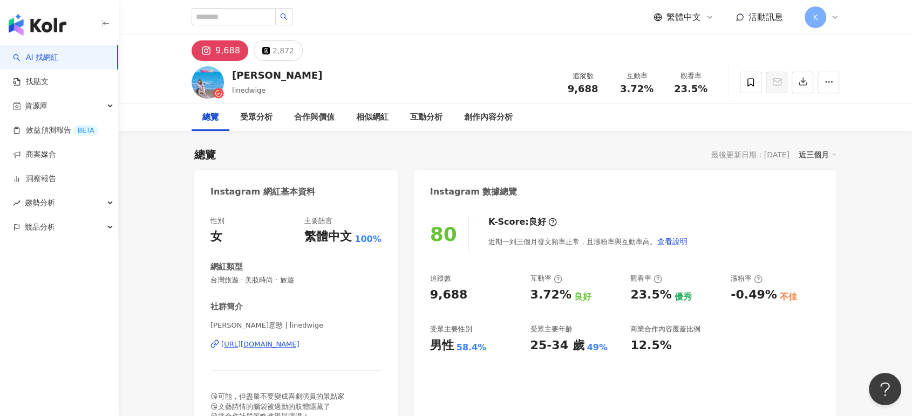
click at [271, 346] on div "[URL][DOMAIN_NAME]" at bounding box center [260, 345] width 78 height 10
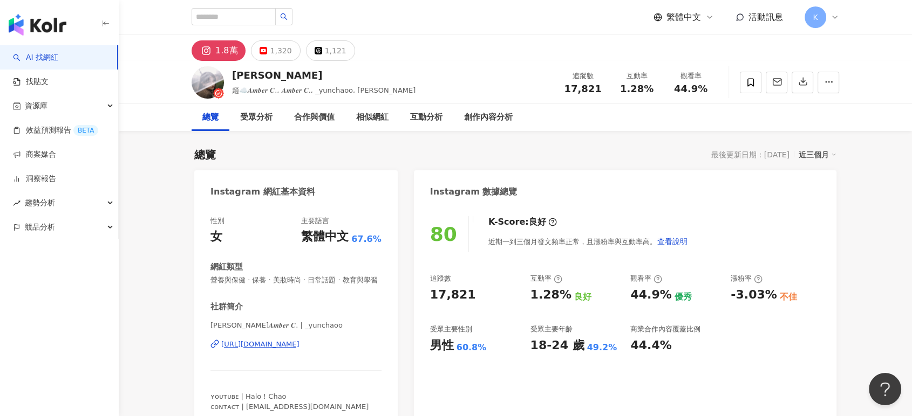
click at [299, 348] on div "[PERSON_NAME]𝑨𝒎𝒃𝒆𝒓 𝑪. | _yunchaoo [URL][DOMAIN_NAME]" at bounding box center [295, 352] width 171 height 63
click at [296, 350] on div "[URL][DOMAIN_NAME]" at bounding box center [260, 345] width 78 height 10
click at [299, 350] on div "[URL][DOMAIN_NAME]" at bounding box center [260, 345] width 78 height 10
